Goal: Navigation & Orientation: Go to known website

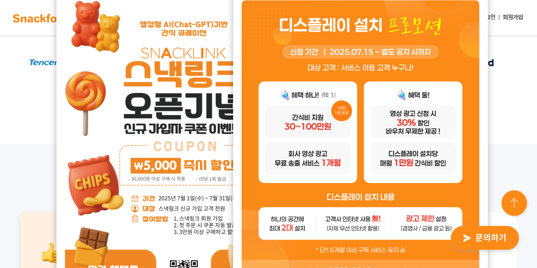
scroll to position [509, 0]
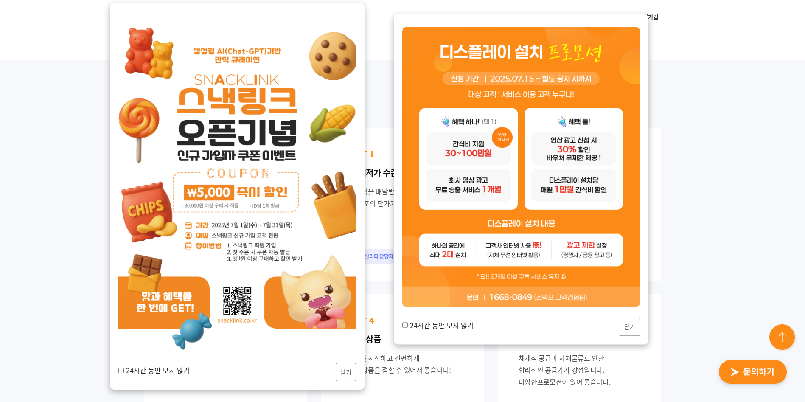
click at [410, 267] on label "24시간 동안 보지 않기" at bounding box center [437, 325] width 71 height 10
click at [408, 267] on input "24시간 동안 보지 않기" at bounding box center [405, 326] width 6 height 6
checkbox input "true"
click at [537, 267] on button "닫기" at bounding box center [630, 327] width 20 height 18
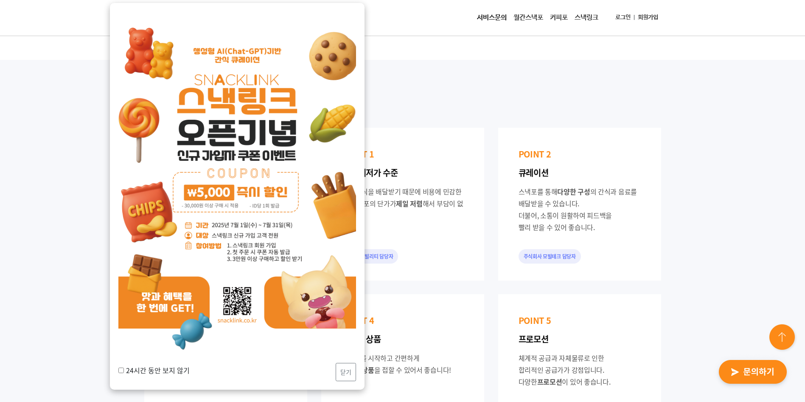
click at [172, 267] on label "24시간 동안 보지 않기" at bounding box center [153, 370] width 71 height 10
click at [124, 267] on input "24시간 동안 보지 않기" at bounding box center [121, 370] width 6 height 6
checkbox input "true"
click at [346, 267] on button "닫기" at bounding box center [346, 372] width 20 height 18
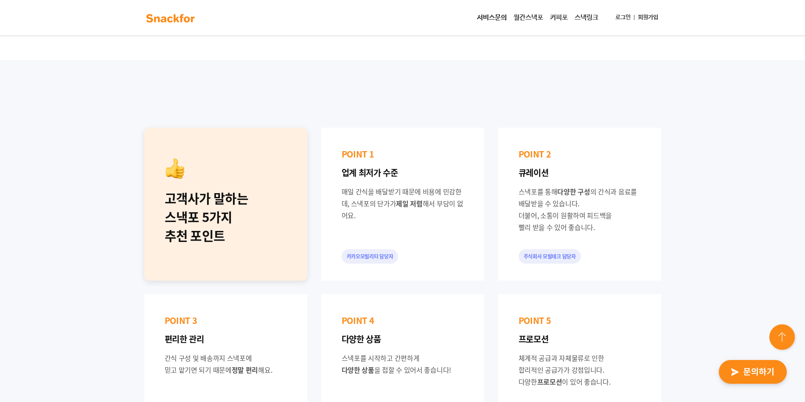
click at [164, 22] on img at bounding box center [170, 18] width 53 height 14
